Goal: Task Accomplishment & Management: Use online tool/utility

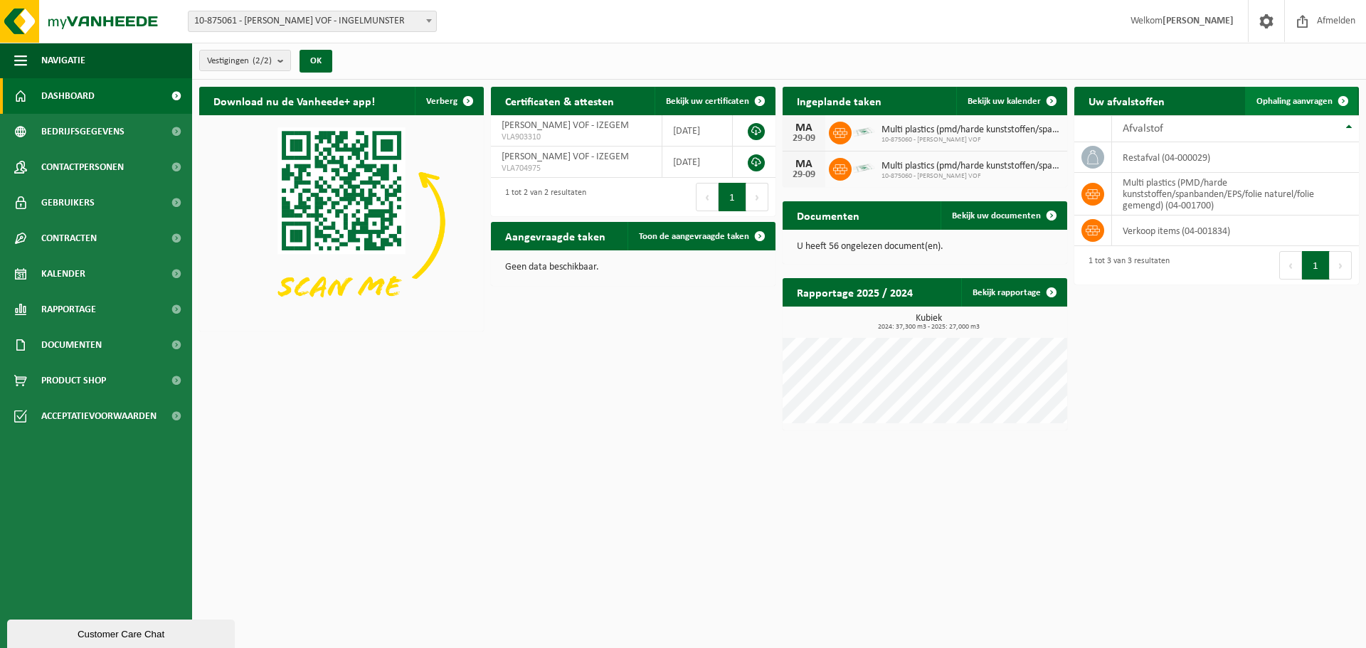
drag, startPoint x: 1308, startPoint y: 100, endPoint x: 727, endPoint y: 310, distance: 617.6
click at [1307, 100] on span "Ophaling aanvragen" at bounding box center [1294, 101] width 76 height 9
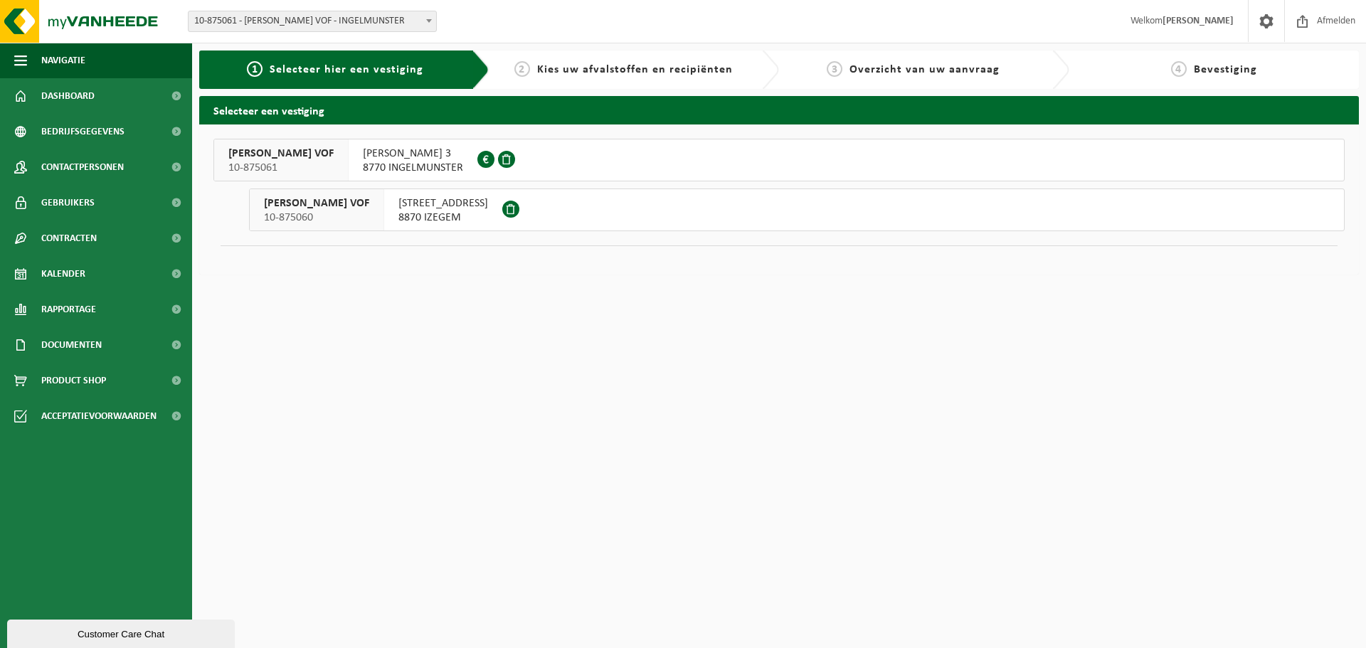
click at [455, 213] on span "8870 IZEGEM" at bounding box center [443, 218] width 90 height 14
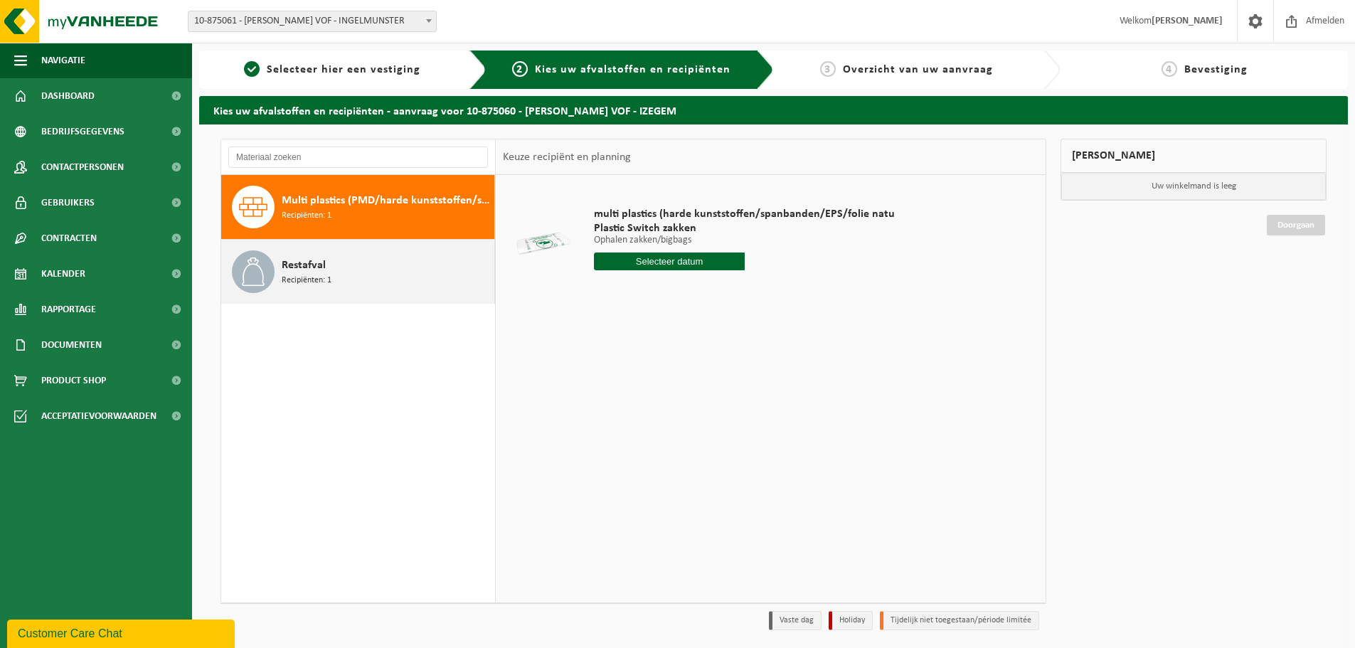
click at [306, 272] on span "Restafval" at bounding box center [304, 265] width 44 height 17
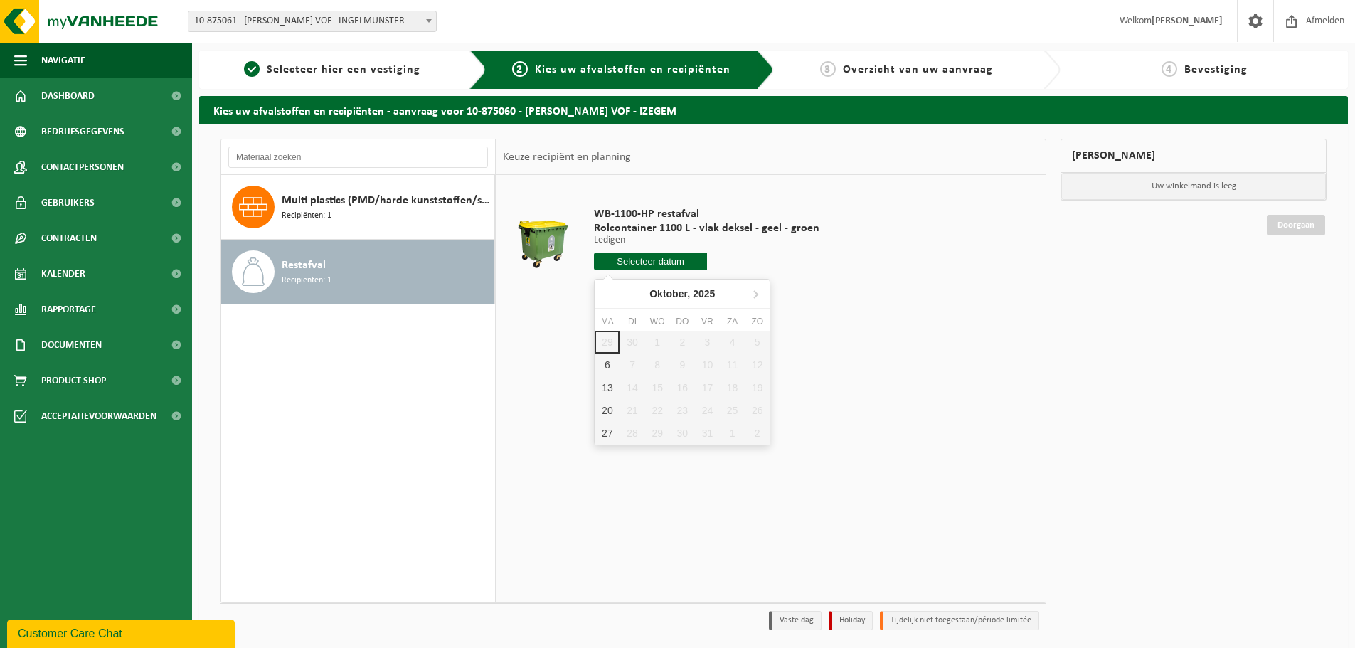
click at [665, 263] on input "text" at bounding box center [650, 262] width 113 height 18
click at [605, 369] on div "6" at bounding box center [607, 365] width 25 height 23
type input "Van 2025-10-06"
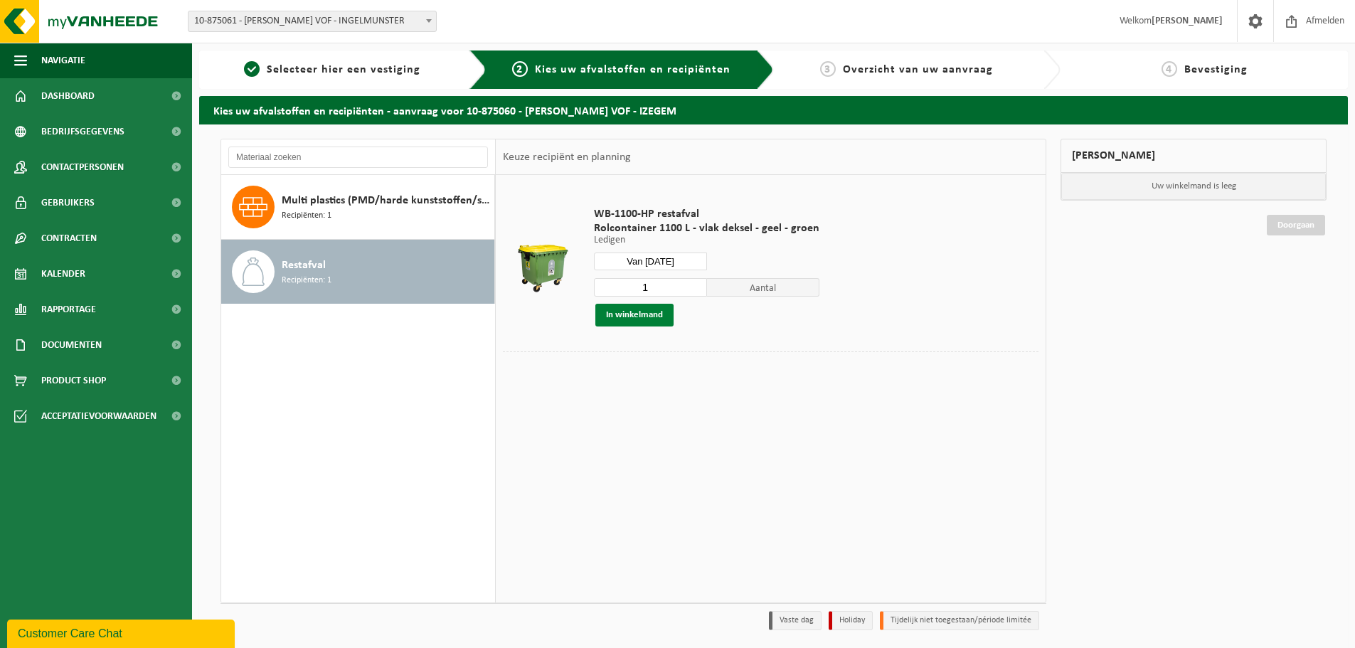
click at [654, 317] on button "In winkelmand" at bounding box center [634, 315] width 78 height 23
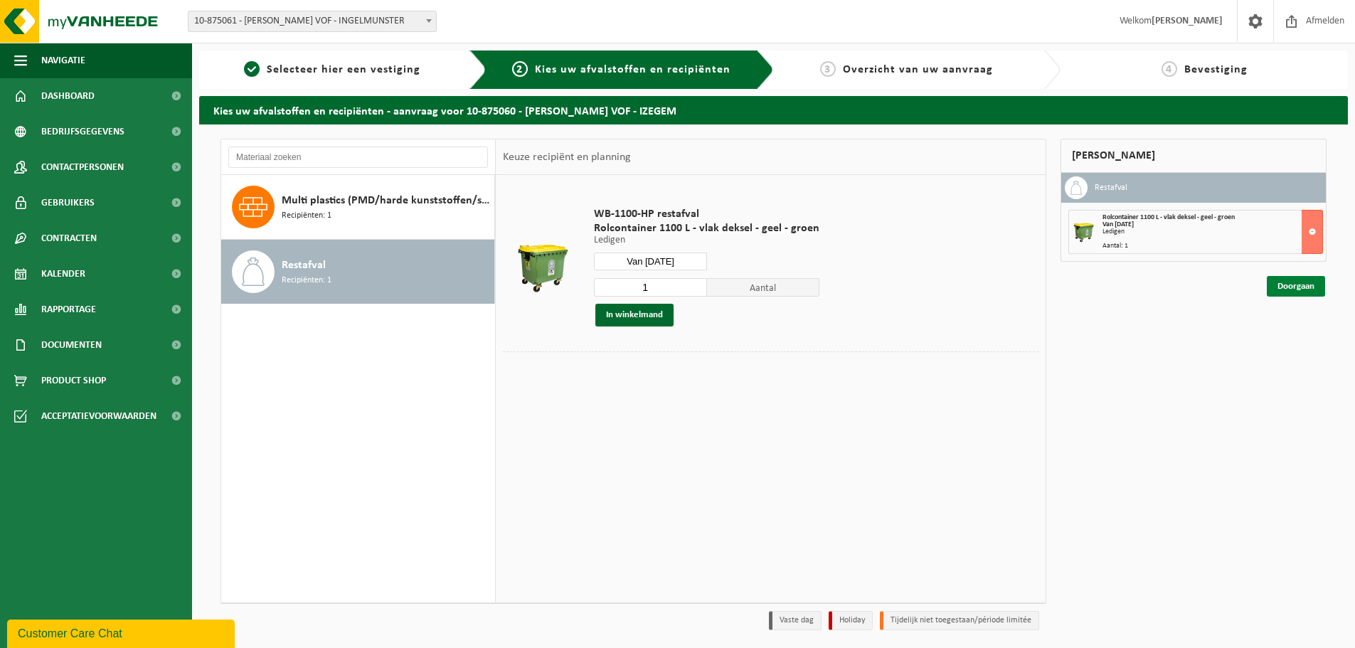
click at [1303, 288] on link "Doorgaan" at bounding box center [1296, 286] width 58 height 21
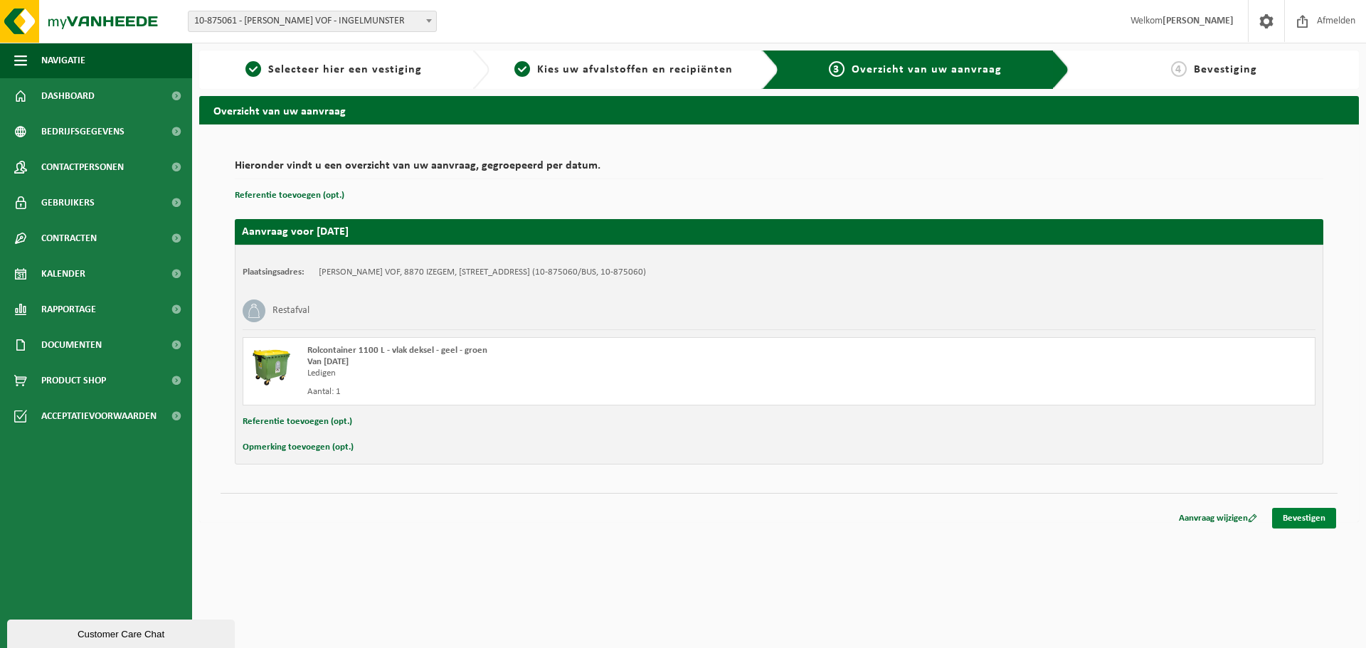
click at [1318, 521] on link "Bevestigen" at bounding box center [1304, 518] width 64 height 21
